Goal: Find specific page/section: Find specific page/section

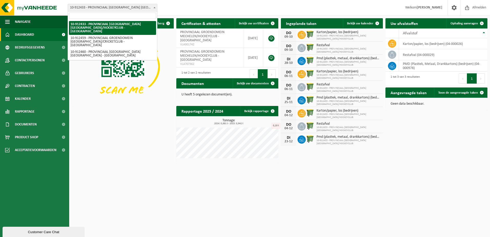
click at [153, 7] on span at bounding box center [154, 7] width 5 height 7
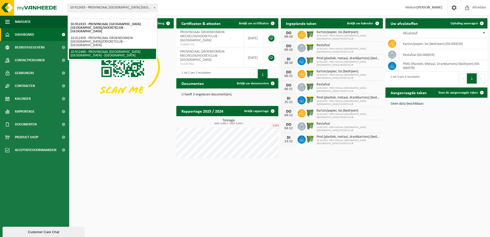
select select "125611"
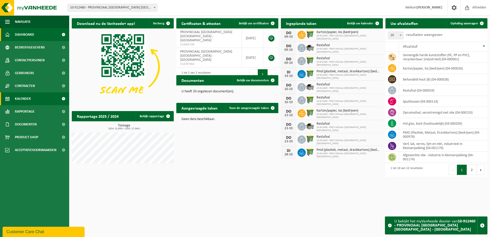
click at [64, 98] on span at bounding box center [64, 98] width 12 height 13
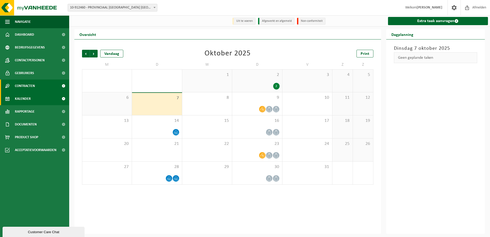
click at [63, 84] on span at bounding box center [64, 85] width 12 height 13
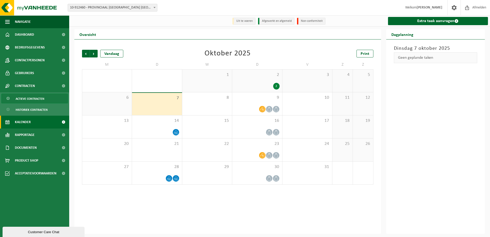
click at [32, 97] on span "Actieve contracten" at bounding box center [30, 99] width 29 height 10
